Goal: Transaction & Acquisition: Book appointment/travel/reservation

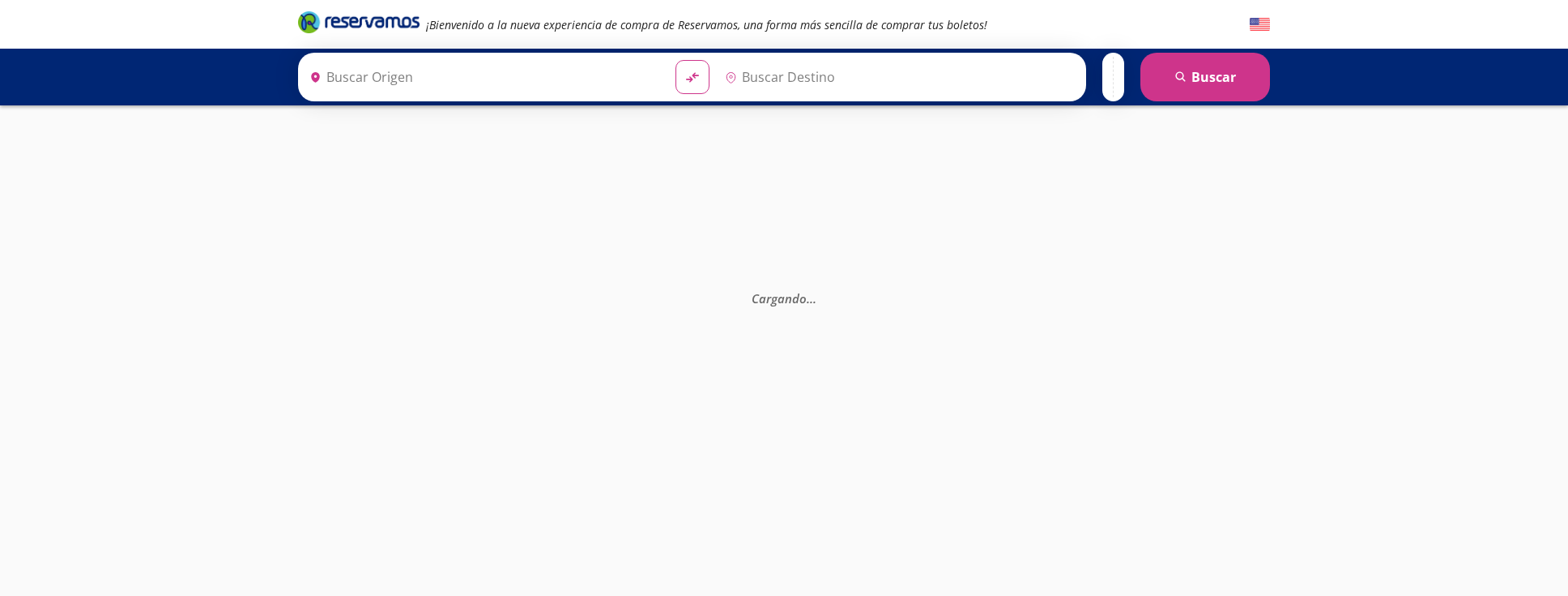
type input "[GEOGRAPHIC_DATA], [GEOGRAPHIC_DATA]"
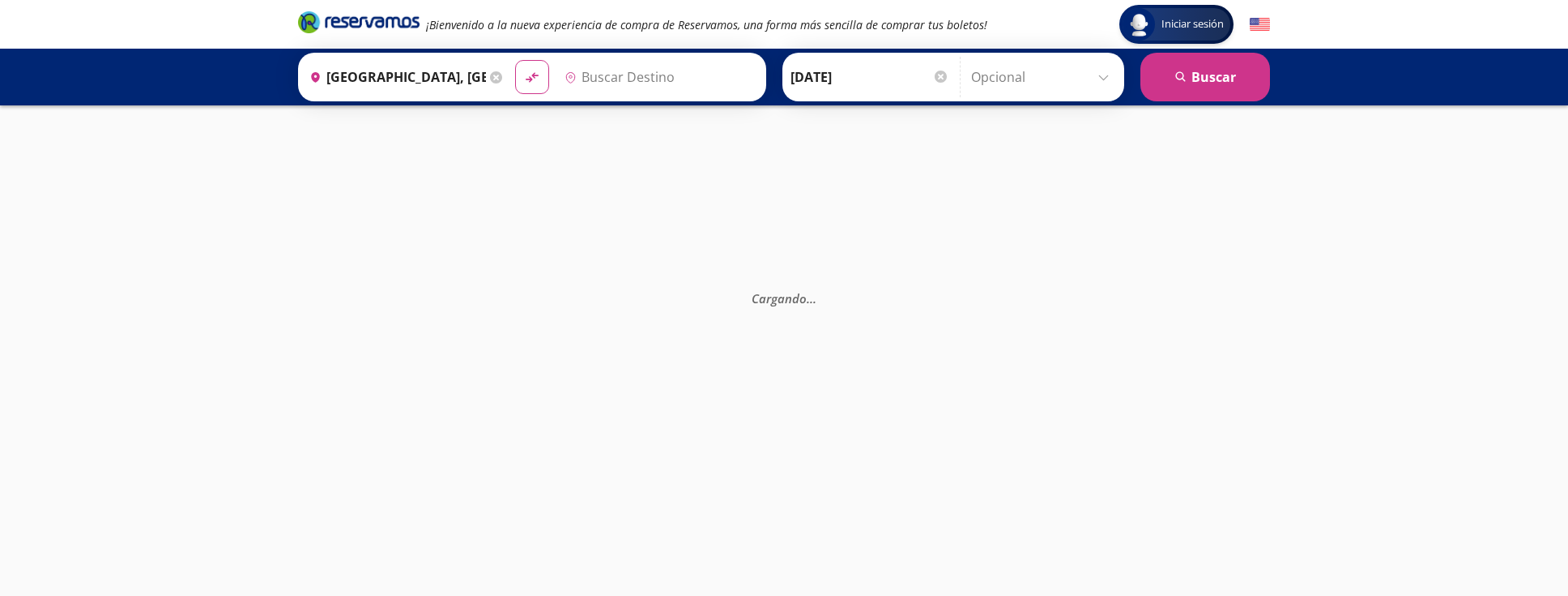
type input "[PERSON_NAME], [GEOGRAPHIC_DATA]"
type input "[GEOGRAPHIC_DATA], [GEOGRAPHIC_DATA]"
type input "[PERSON_NAME], [GEOGRAPHIC_DATA]"
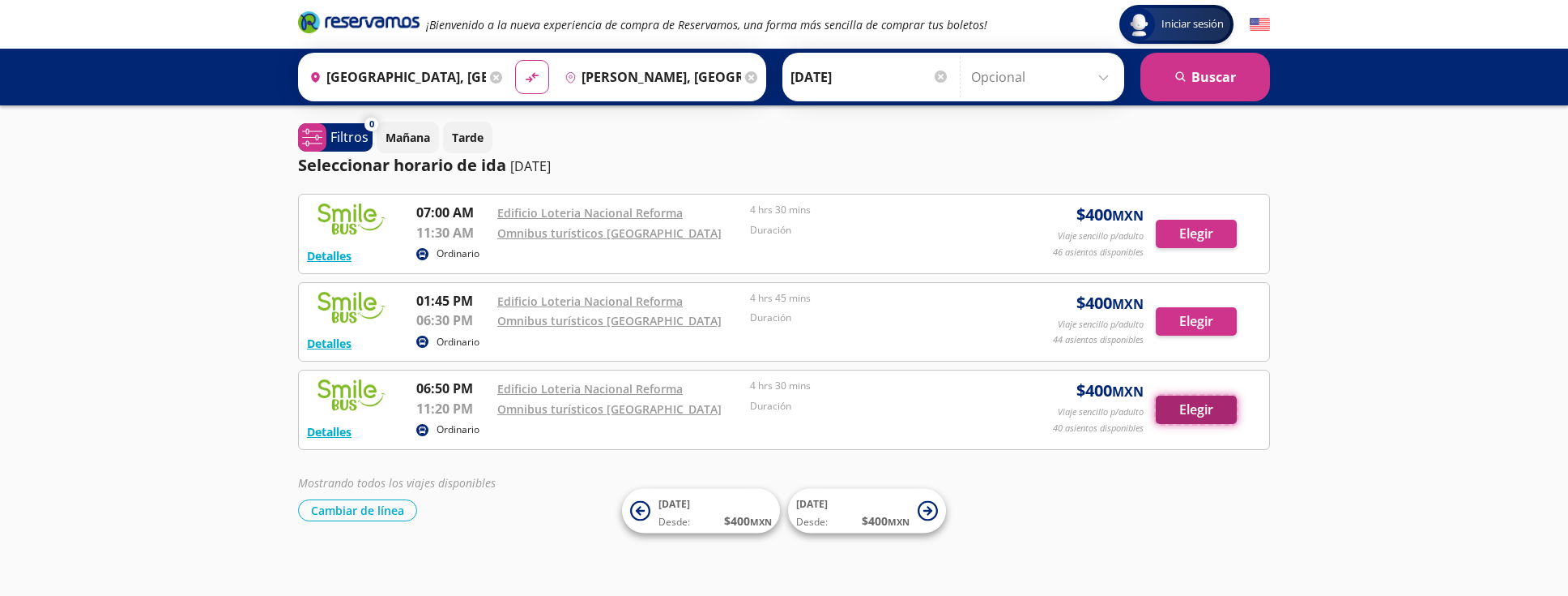
click at [1198, 409] on button "Elegir" at bounding box center [1196, 410] width 81 height 28
